Goal: Transaction & Acquisition: Purchase product/service

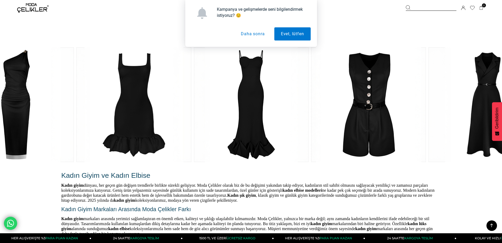
scroll to position [917, 0]
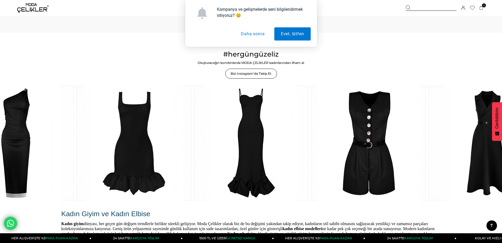
click at [250, 35] on button "Daha sonra" at bounding box center [252, 33] width 37 height 13
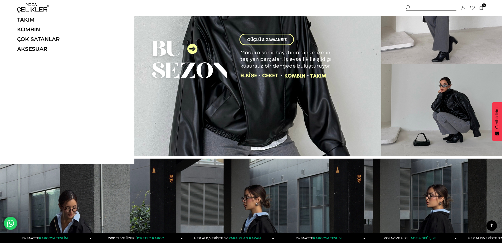
scroll to position [0, 0]
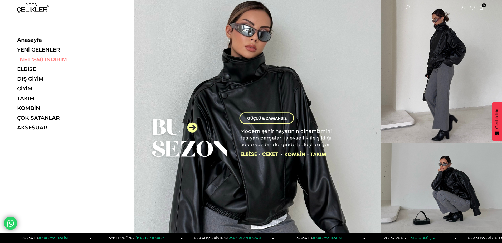
click at [31, 60] on link "NET %50 İNDİRİM" at bounding box center [53, 59] width 72 height 6
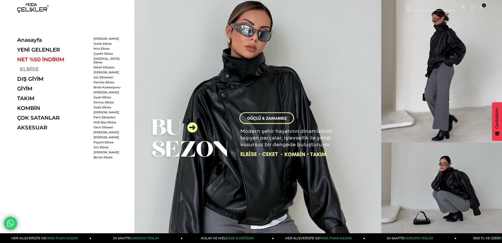
click at [27, 70] on link "ELBİSE" at bounding box center [53, 69] width 72 height 6
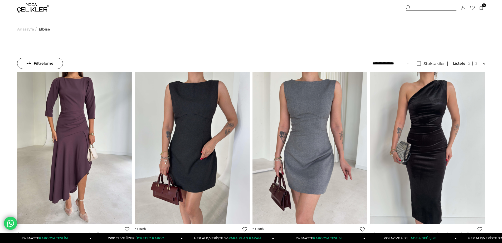
click at [32, 63] on span "Filtreleme" at bounding box center [40, 63] width 27 height 11
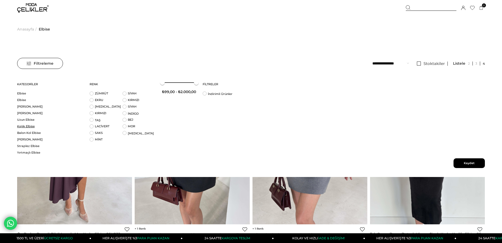
click at [27, 128] on link "Kışlık Elbise" at bounding box center [50, 127] width 66 height 4
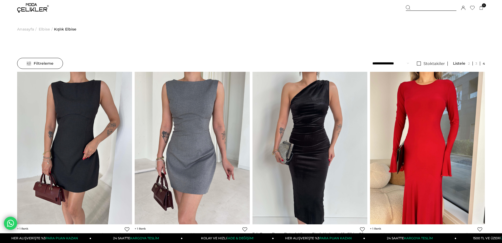
click at [26, 64] on div "Filtreleme" at bounding box center [40, 63] width 46 height 11
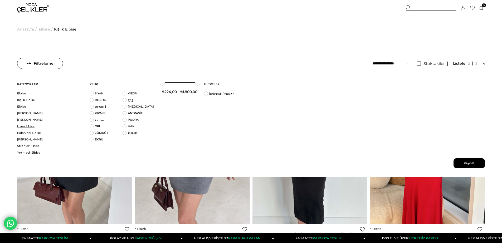
click at [22, 127] on link "Uzun Elbise" at bounding box center [50, 127] width 66 height 4
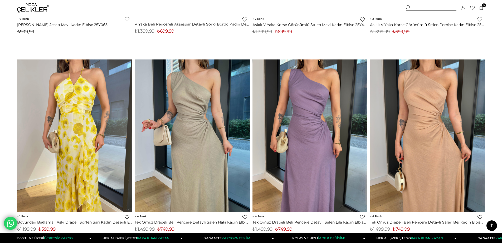
scroll to position [2180, 0]
